Goal: Task Accomplishment & Management: Use online tool/utility

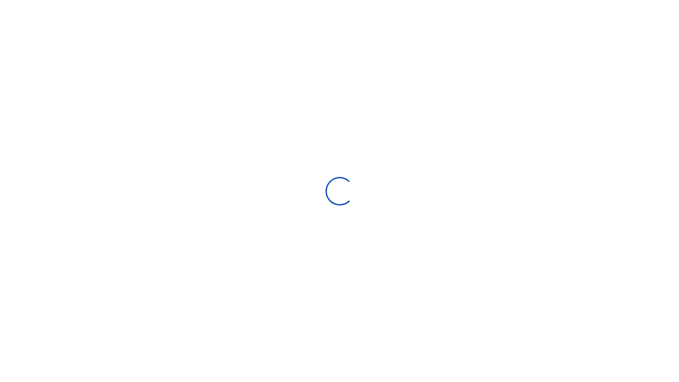
scroll to position [7, 7]
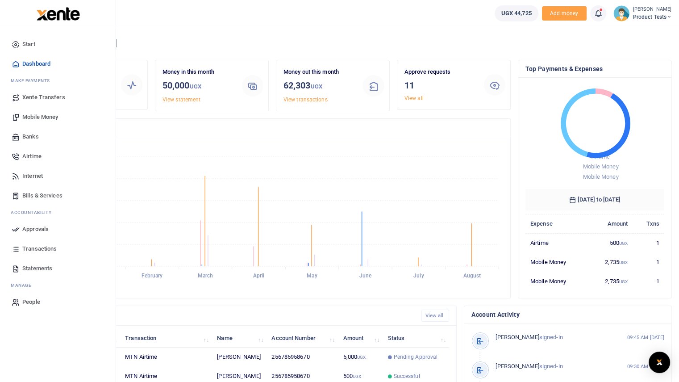
click at [29, 196] on span "Bills & Services" at bounding box center [42, 195] width 40 height 9
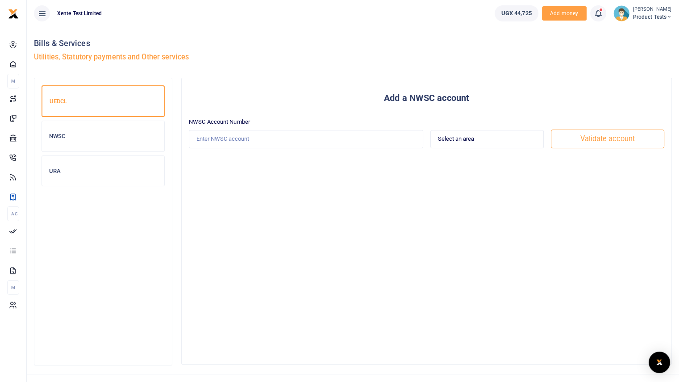
click at [96, 134] on h6 "NWSC" at bounding box center [103, 136] width 108 height 7
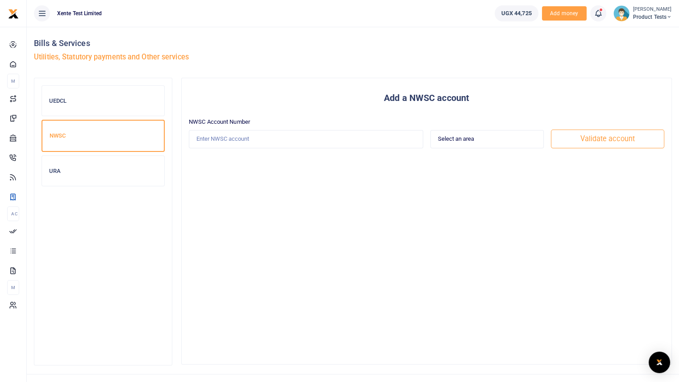
click at [126, 96] on div "UEDCL" at bounding box center [103, 101] width 122 height 30
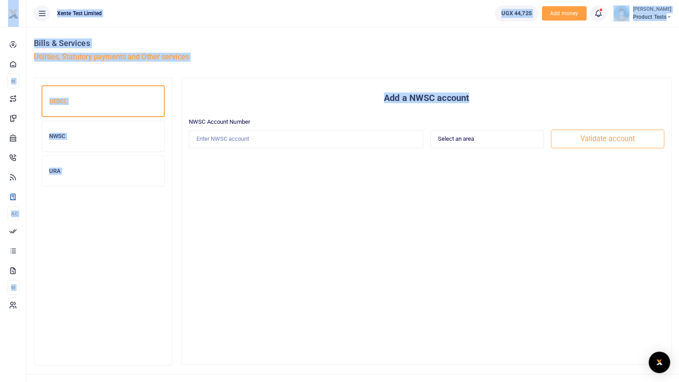
drag, startPoint x: 380, startPoint y: 96, endPoint x: 485, endPoint y: 97, distance: 105.4
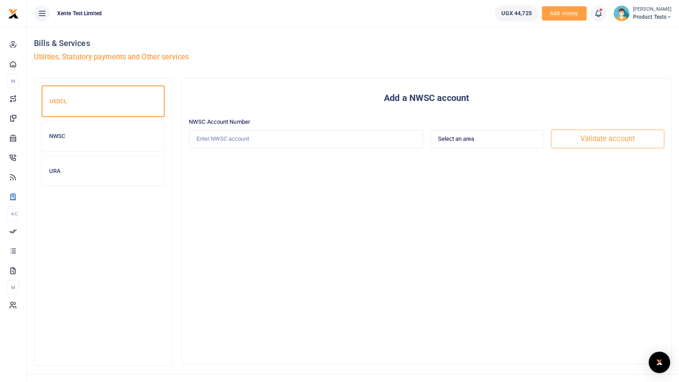
click at [484, 110] on div "Add a NWSC account NWSC Account Number Select an area Kampala Iganga Jinja Luga…" at bounding box center [426, 120] width 483 height 71
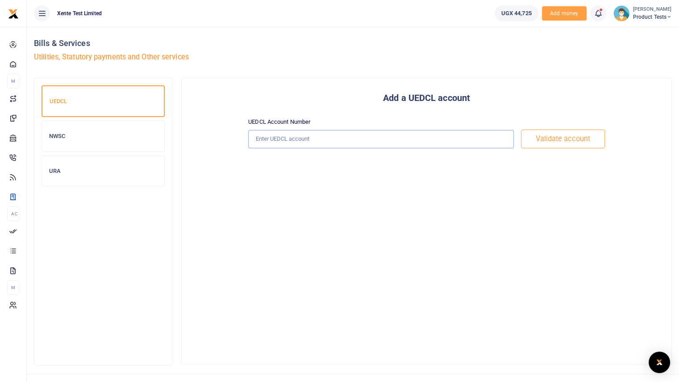
click at [451, 139] on input "text" at bounding box center [381, 139] width 266 height 18
click at [573, 138] on button "Validate account" at bounding box center [563, 139] width 84 height 19
